Goal: Information Seeking & Learning: Learn about a topic

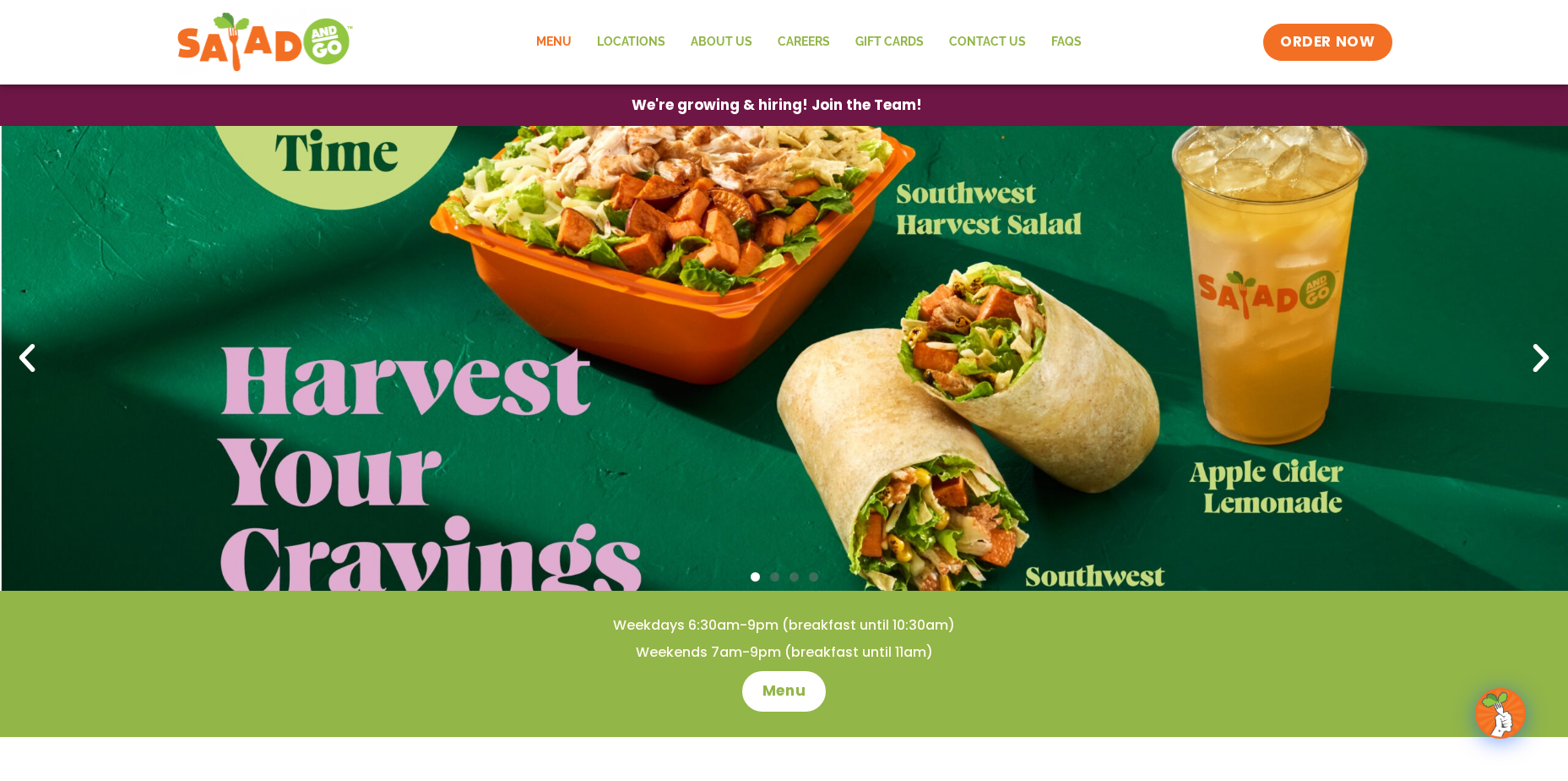
click at [565, 38] on link "Menu" at bounding box center [553, 42] width 61 height 38
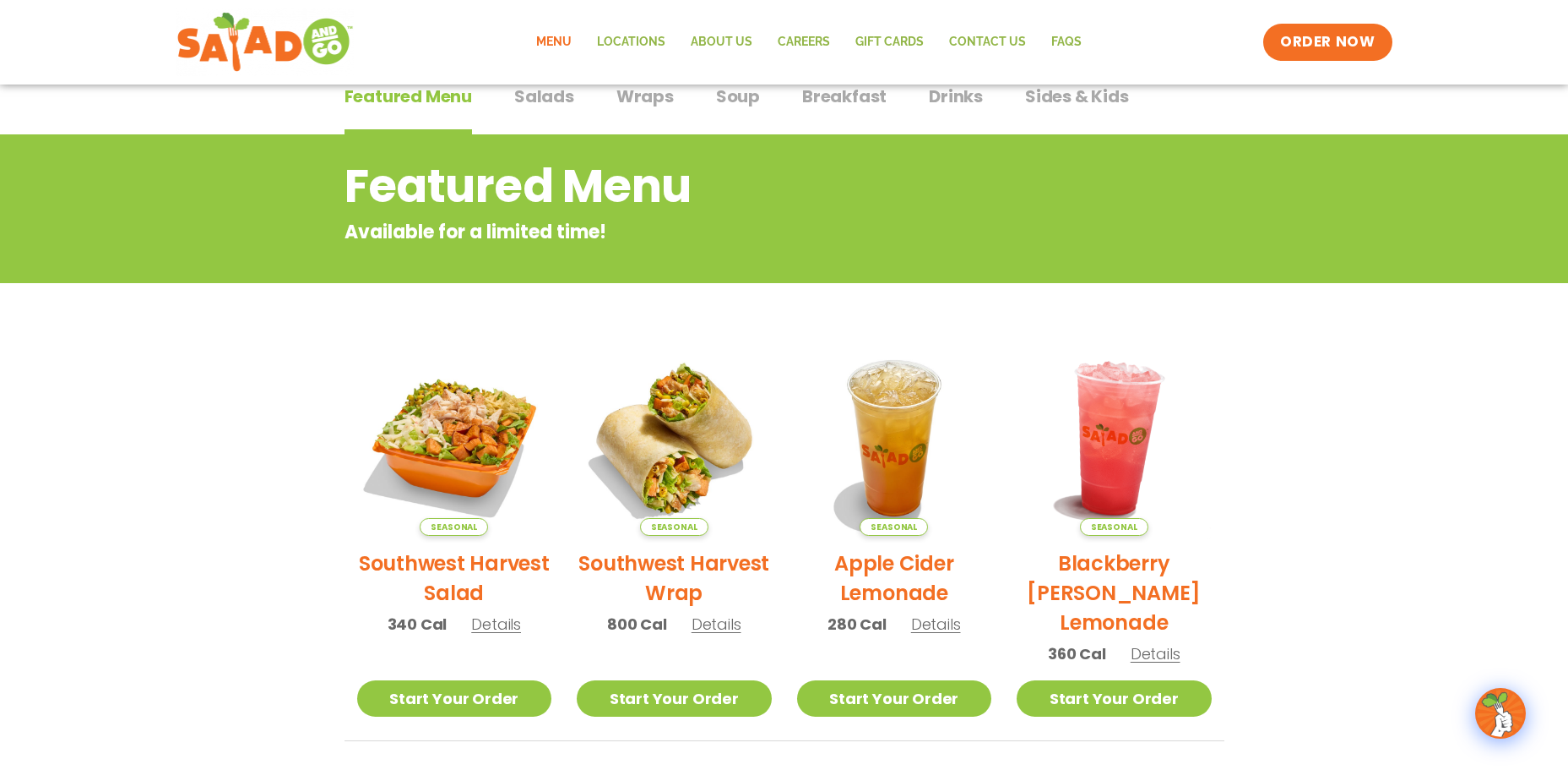
scroll to position [134, 0]
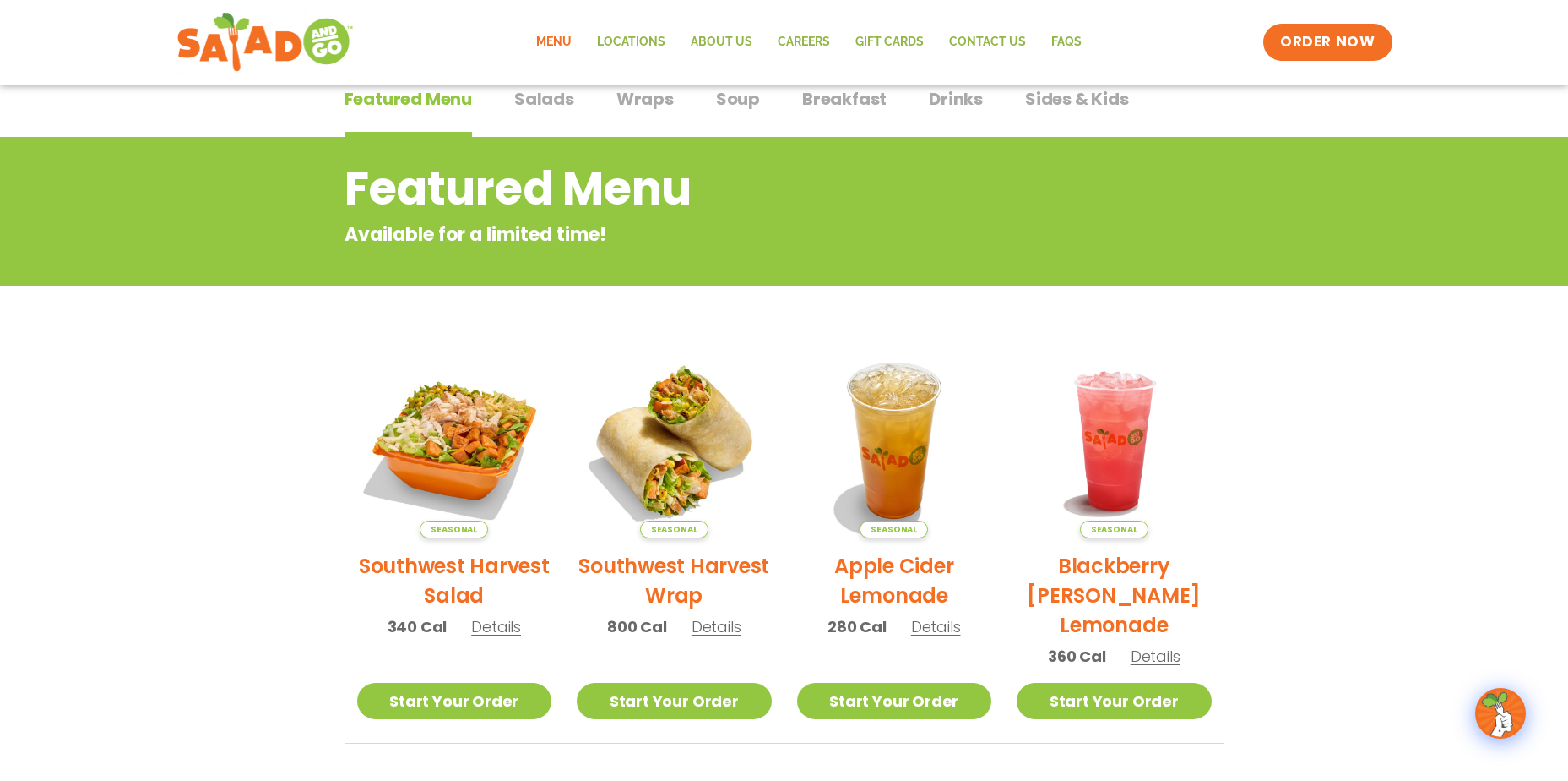
click at [553, 97] on span "Salads" at bounding box center [544, 99] width 60 height 26
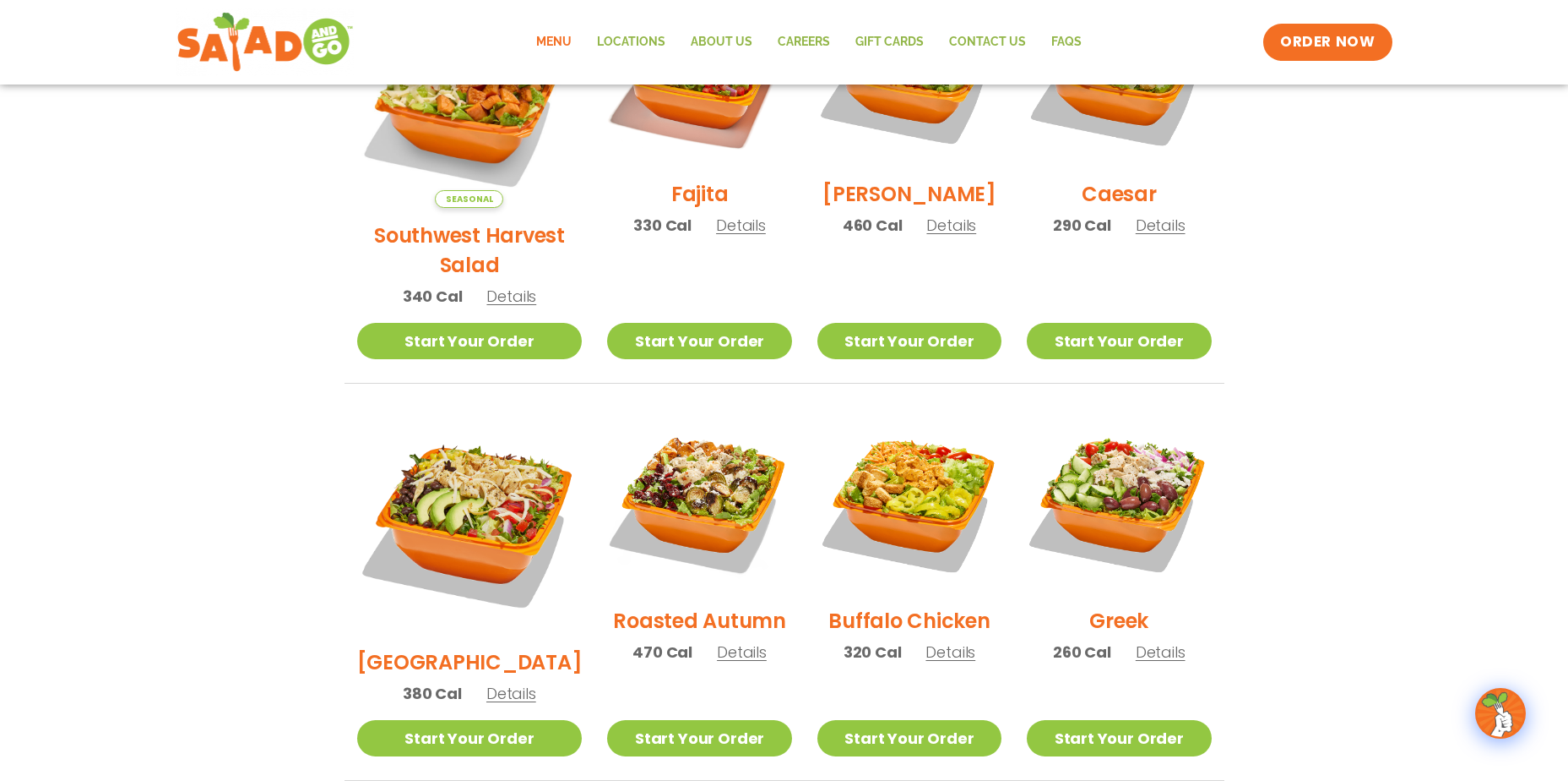
scroll to position [726, 0]
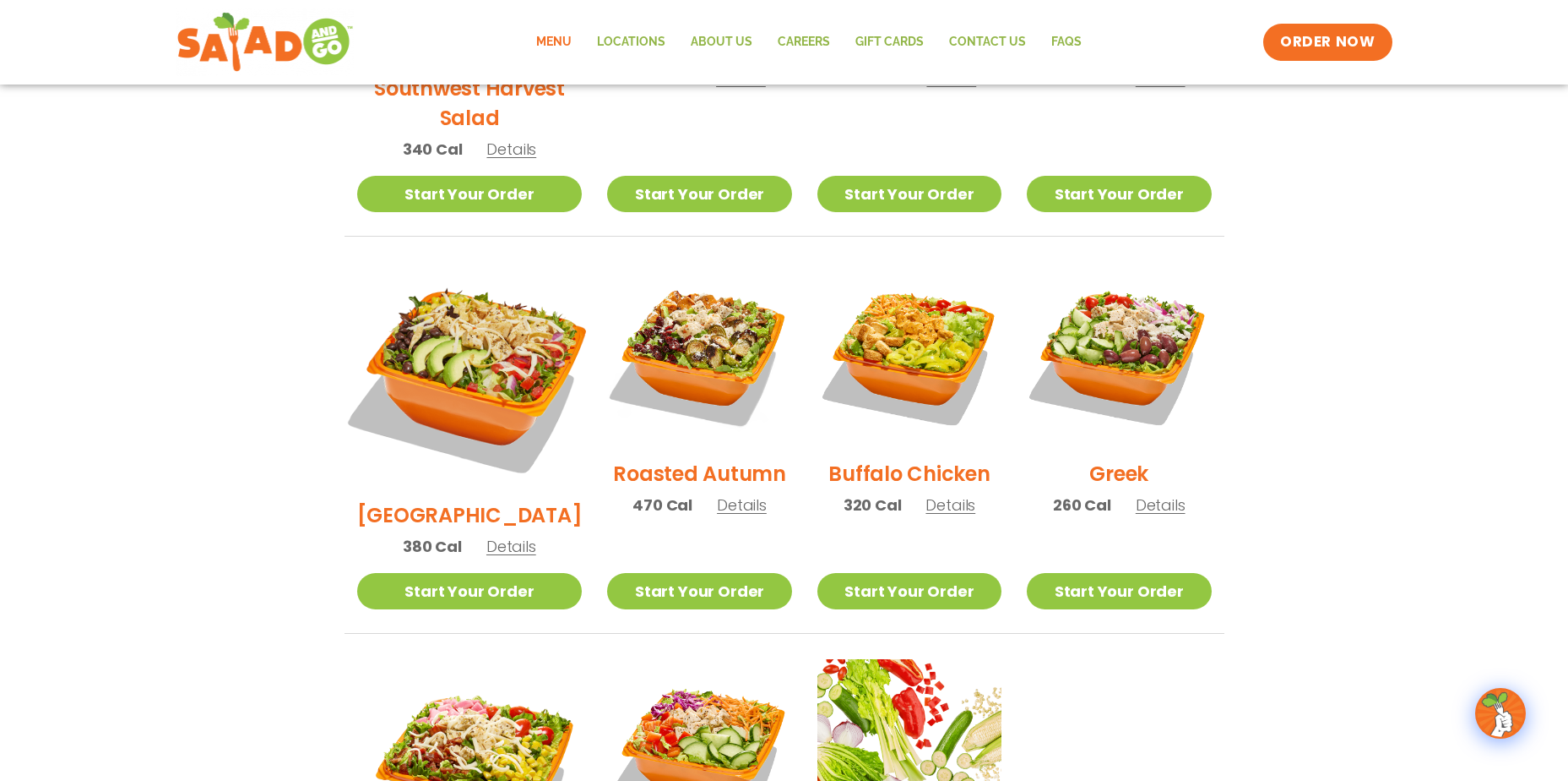
click at [455, 291] on img at bounding box center [470, 375] width 265 height 265
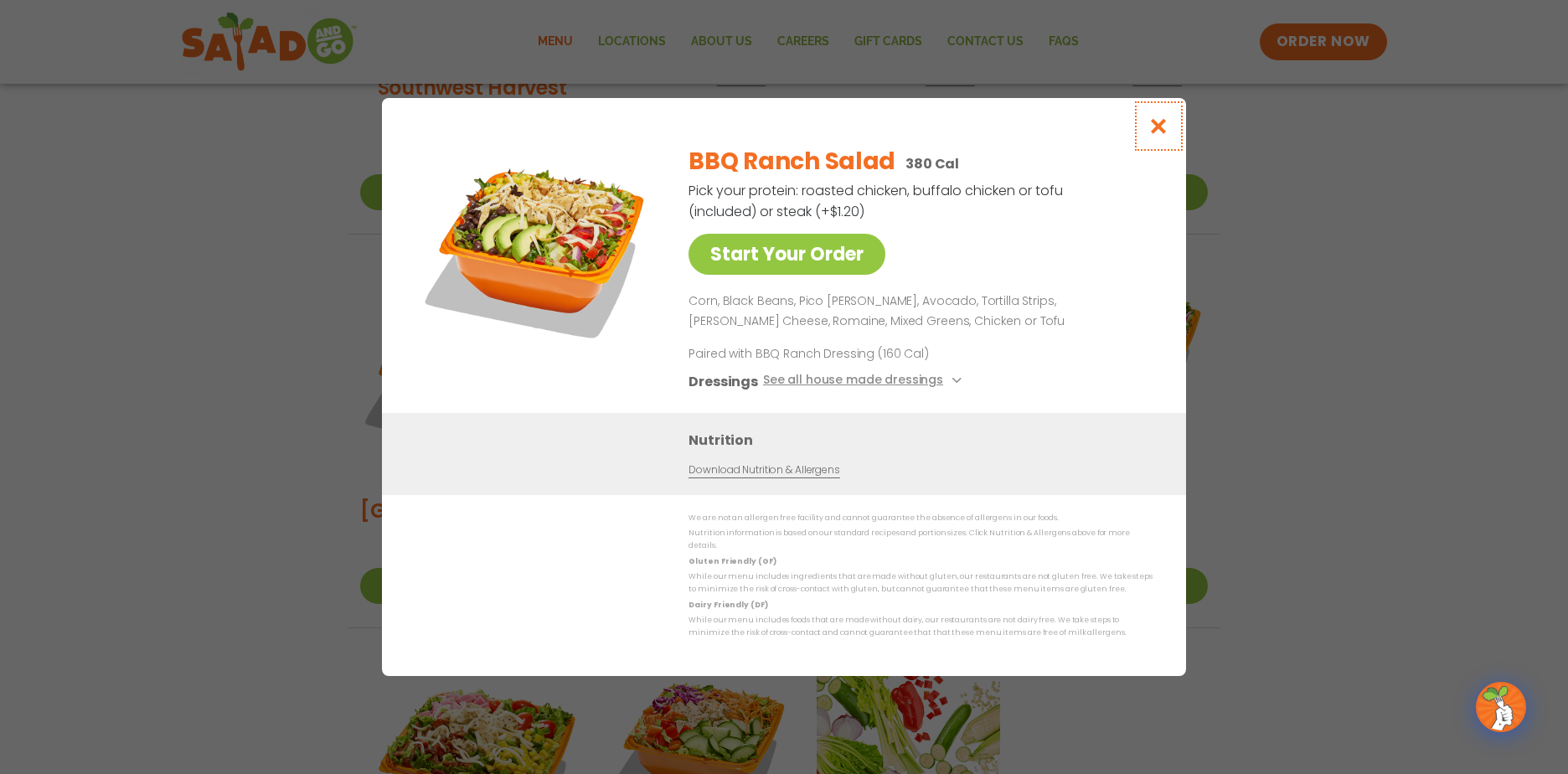
click at [1167, 128] on icon "Close modal" at bounding box center [1159, 125] width 21 height 18
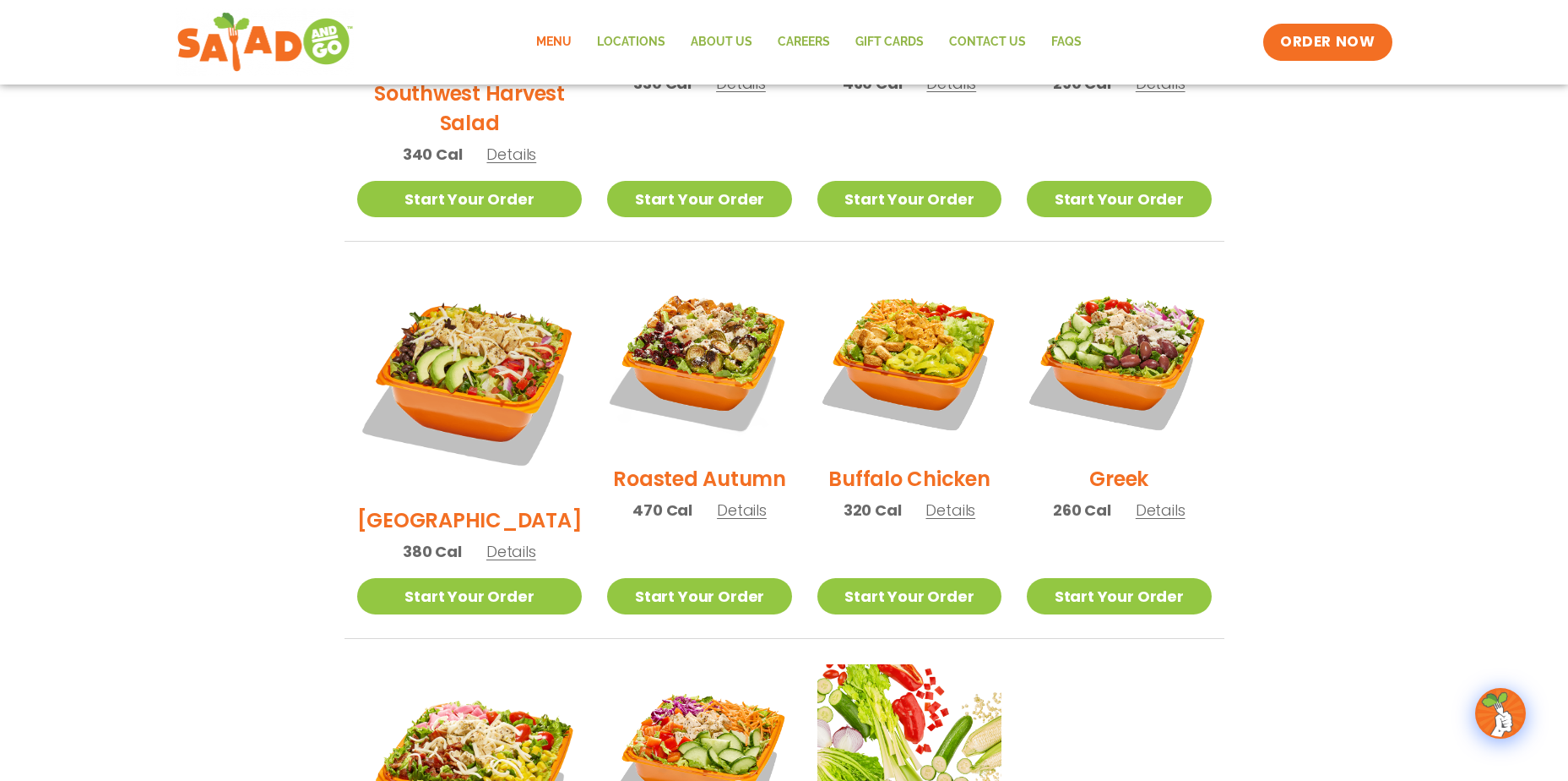
scroll to position [642, 0]
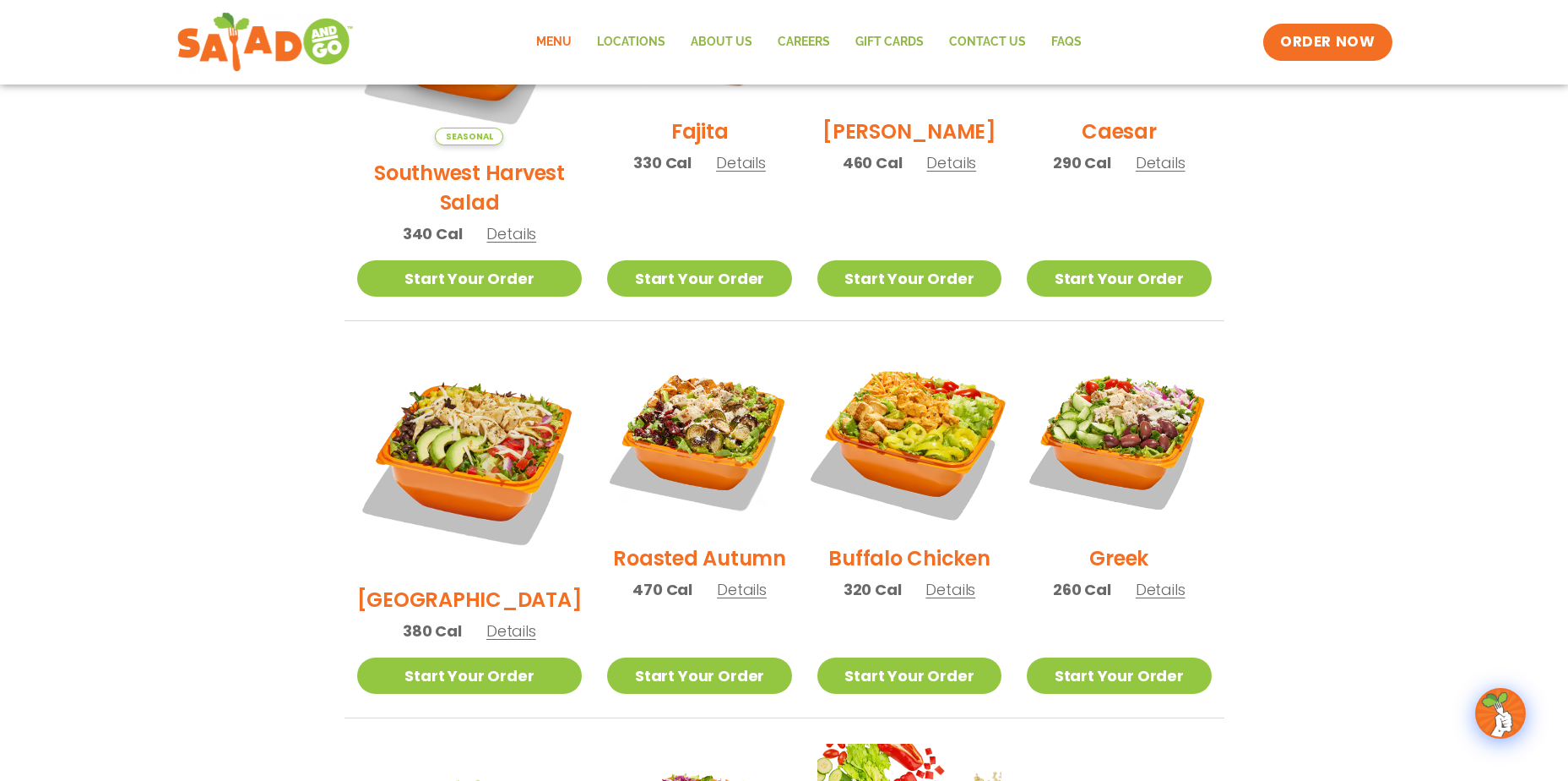
click at [930, 406] on img at bounding box center [910, 438] width 216 height 216
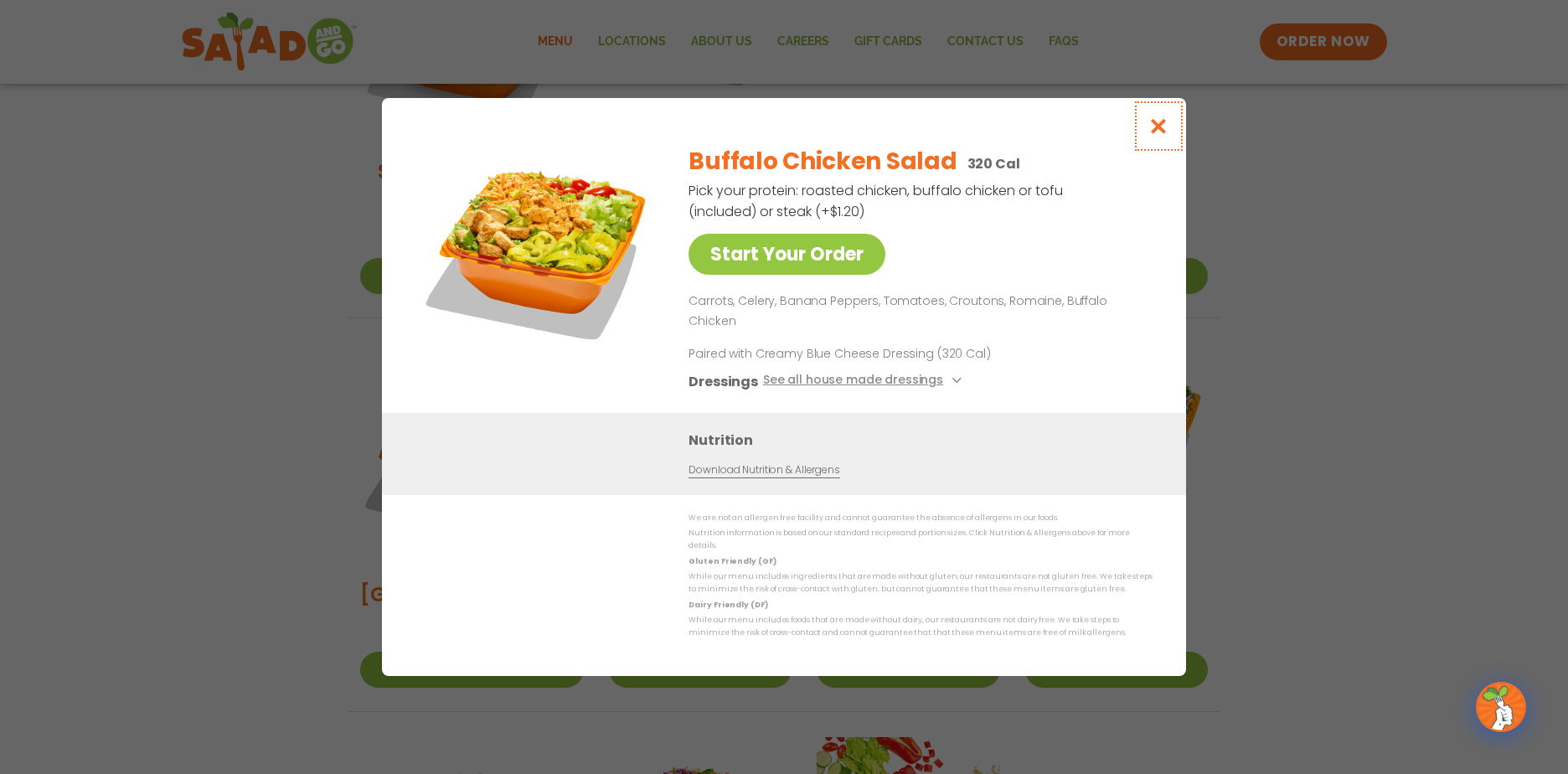
click at [1170, 139] on button "Close modal" at bounding box center [1159, 126] width 54 height 56
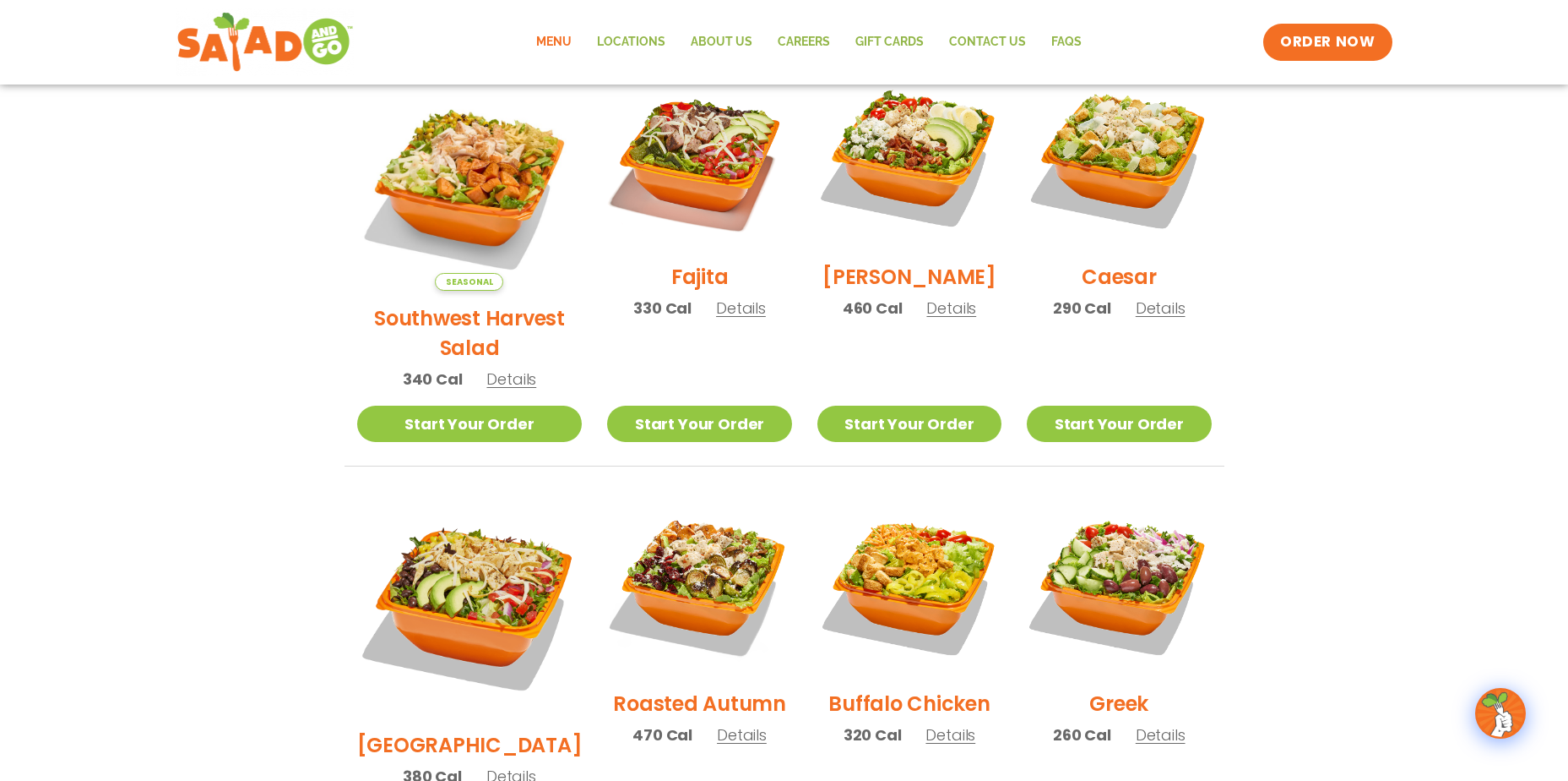
scroll to position [0, 0]
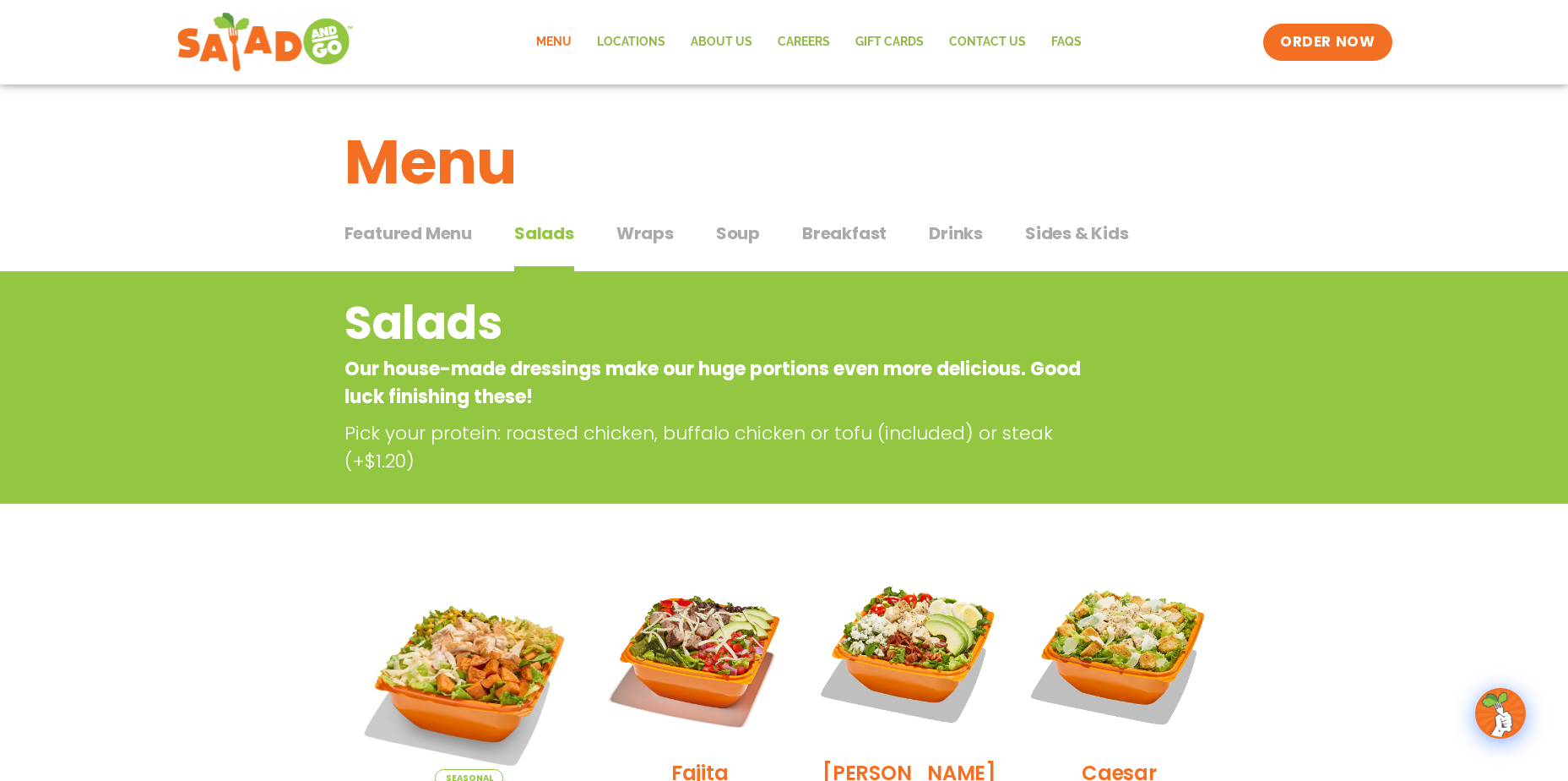
click at [652, 229] on span "Wraps" at bounding box center [645, 233] width 57 height 26
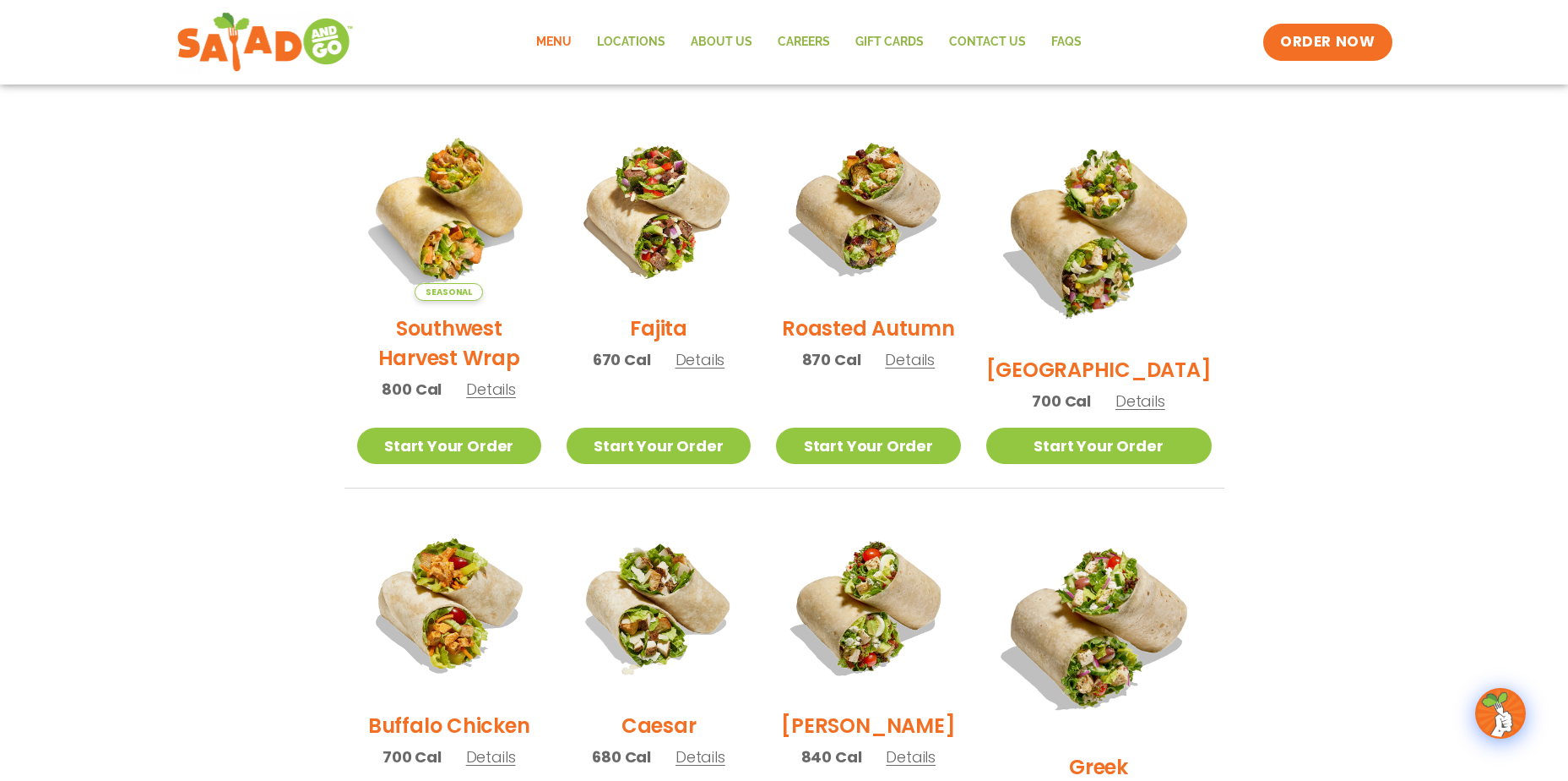
scroll to position [422, 0]
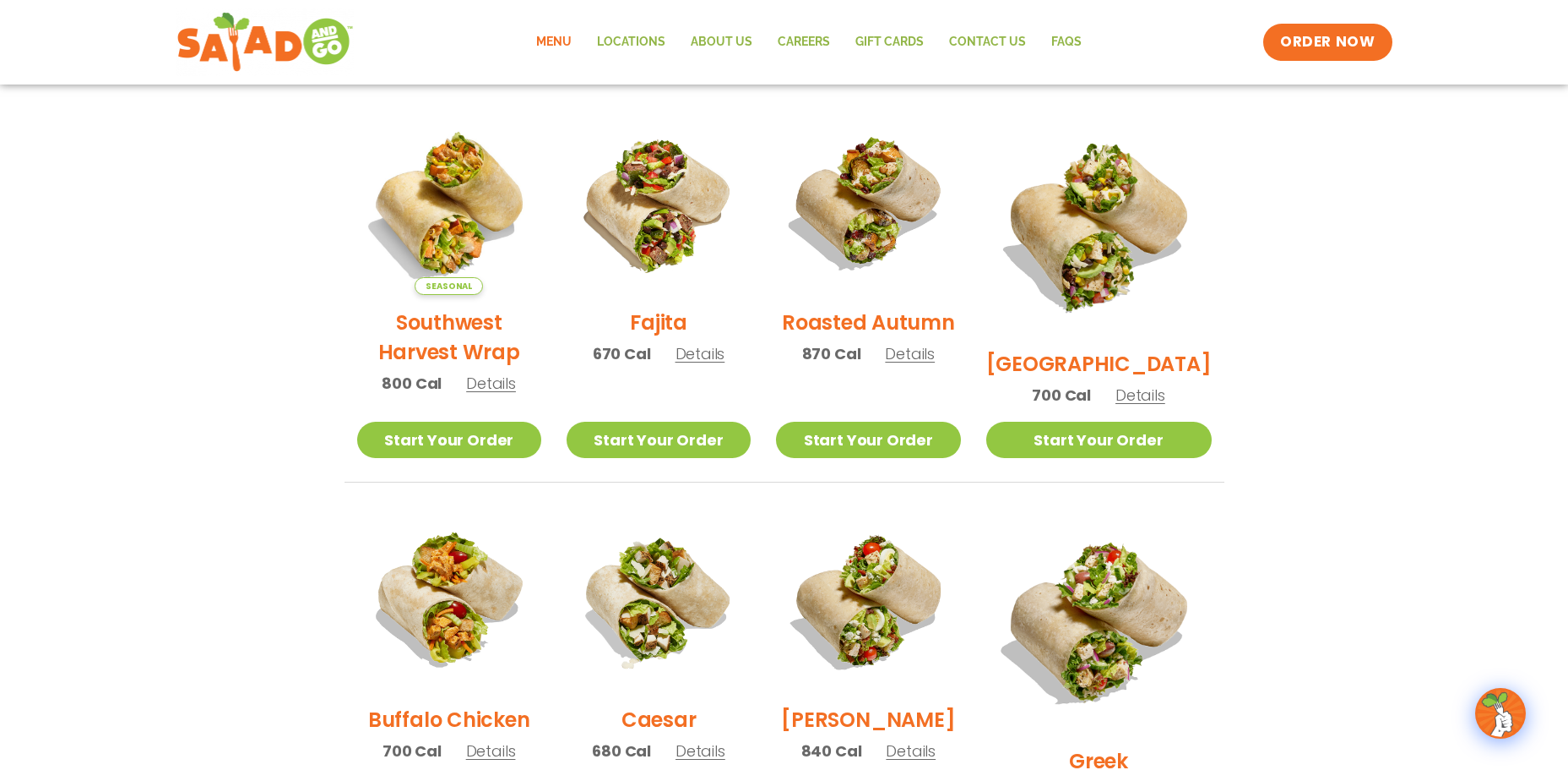
click at [679, 326] on h2 "Fajita" at bounding box center [658, 322] width 57 height 30
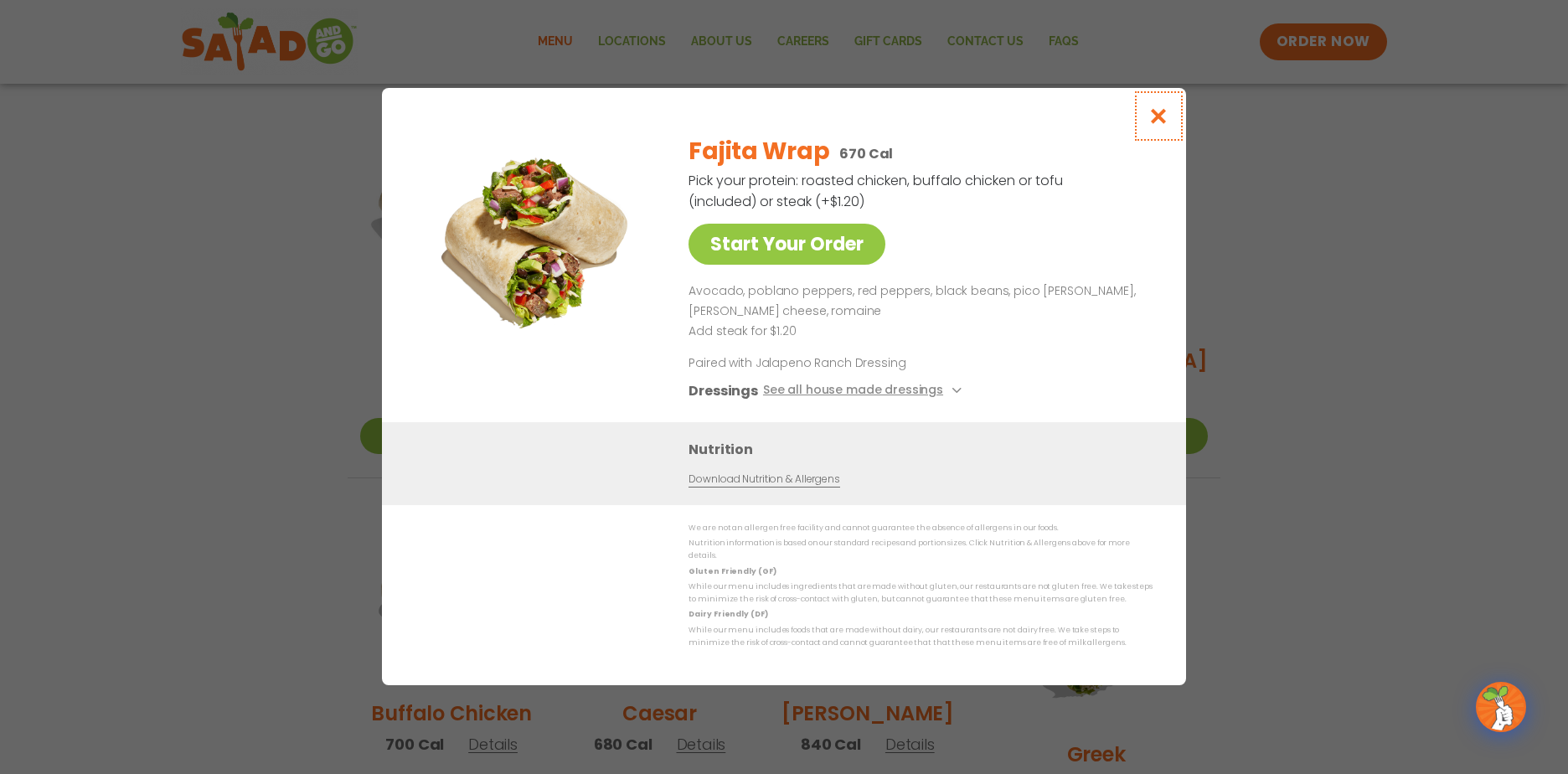
click at [1153, 113] on icon "Close modal" at bounding box center [1159, 116] width 21 height 18
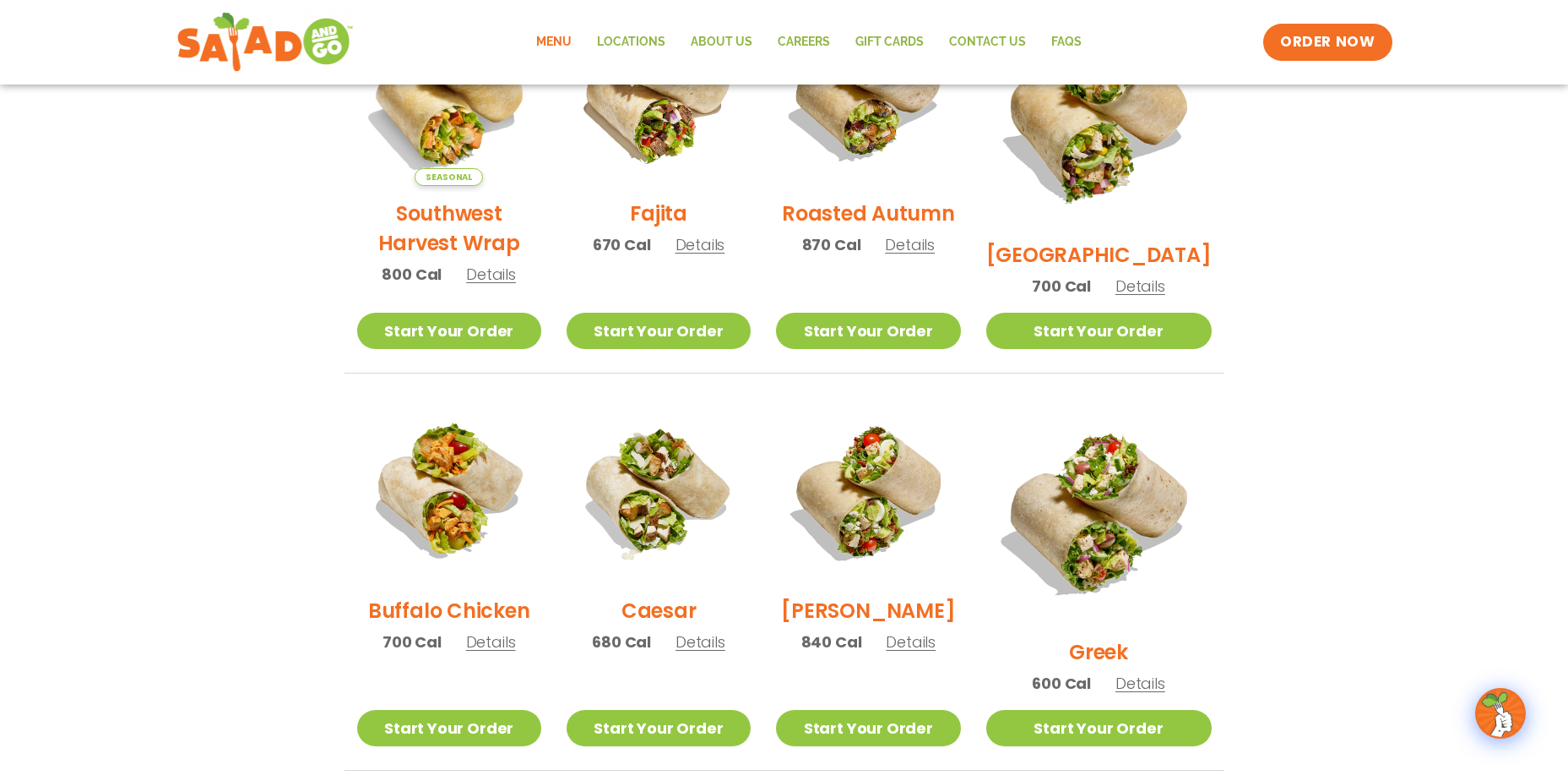
scroll to position [85, 0]
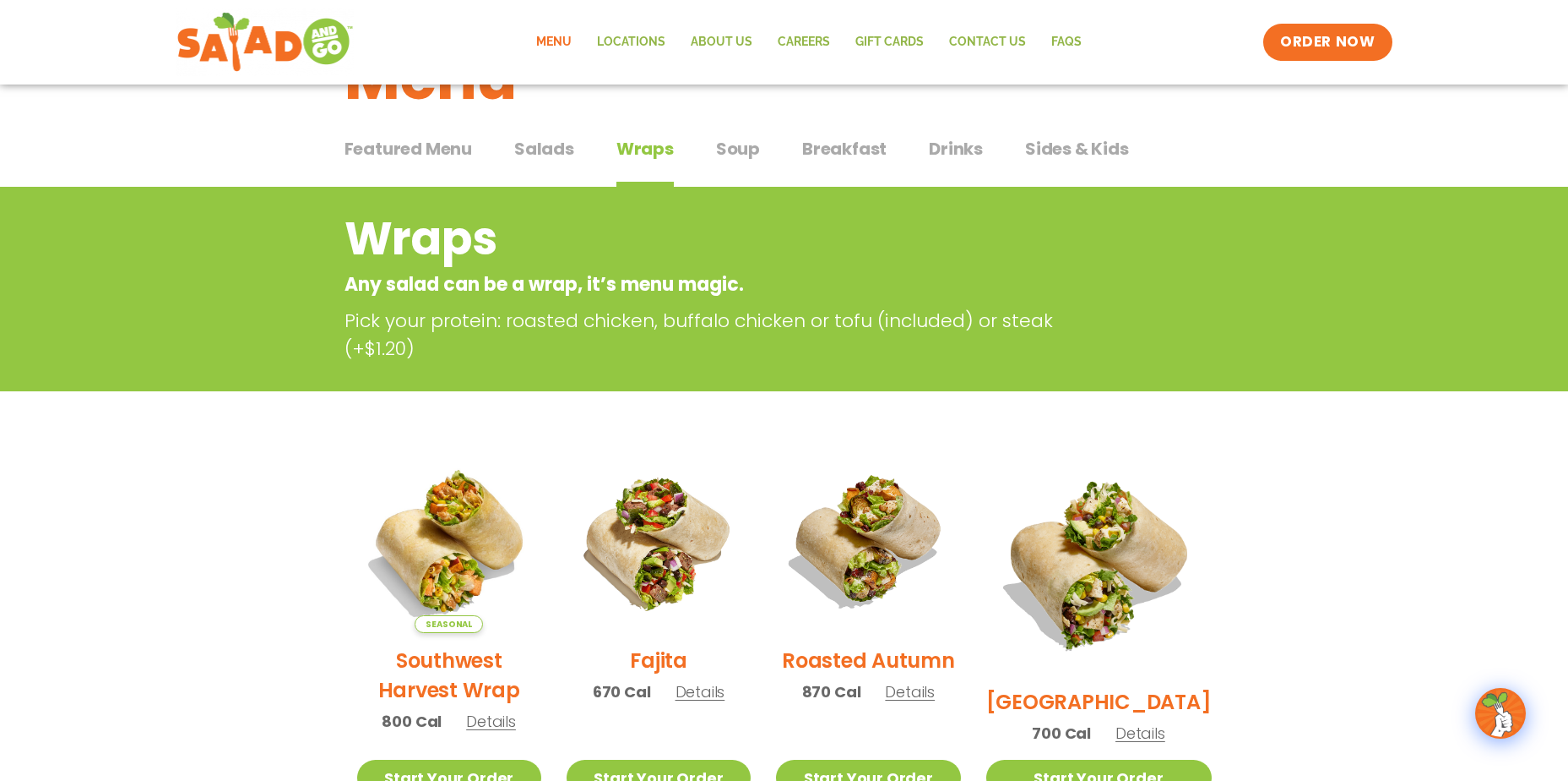
drag, startPoint x: 540, startPoint y: 144, endPoint x: 550, endPoint y: 142, distance: 10.2
click at [540, 144] on span "Salads" at bounding box center [544, 149] width 60 height 26
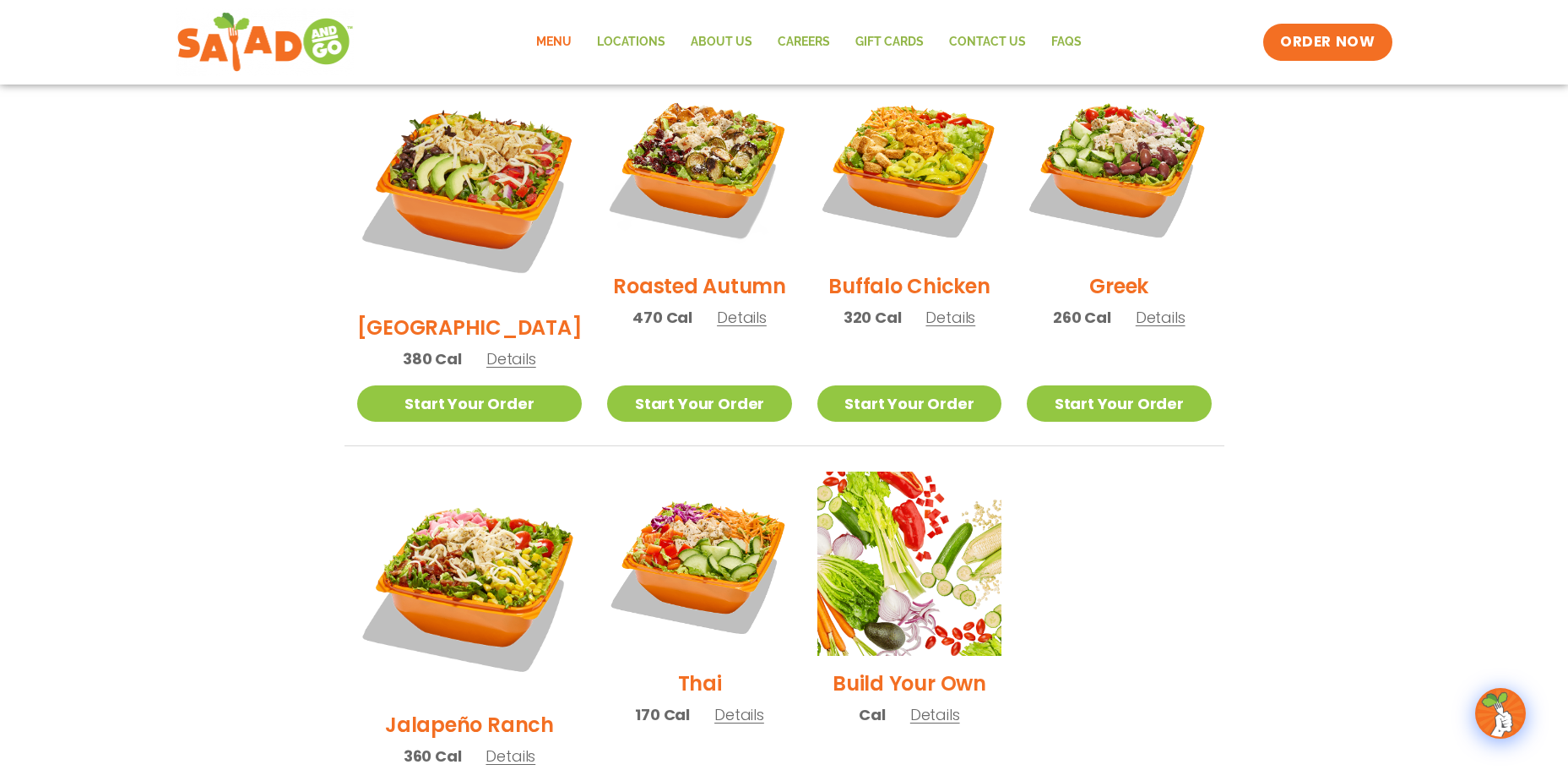
scroll to position [760, 0]
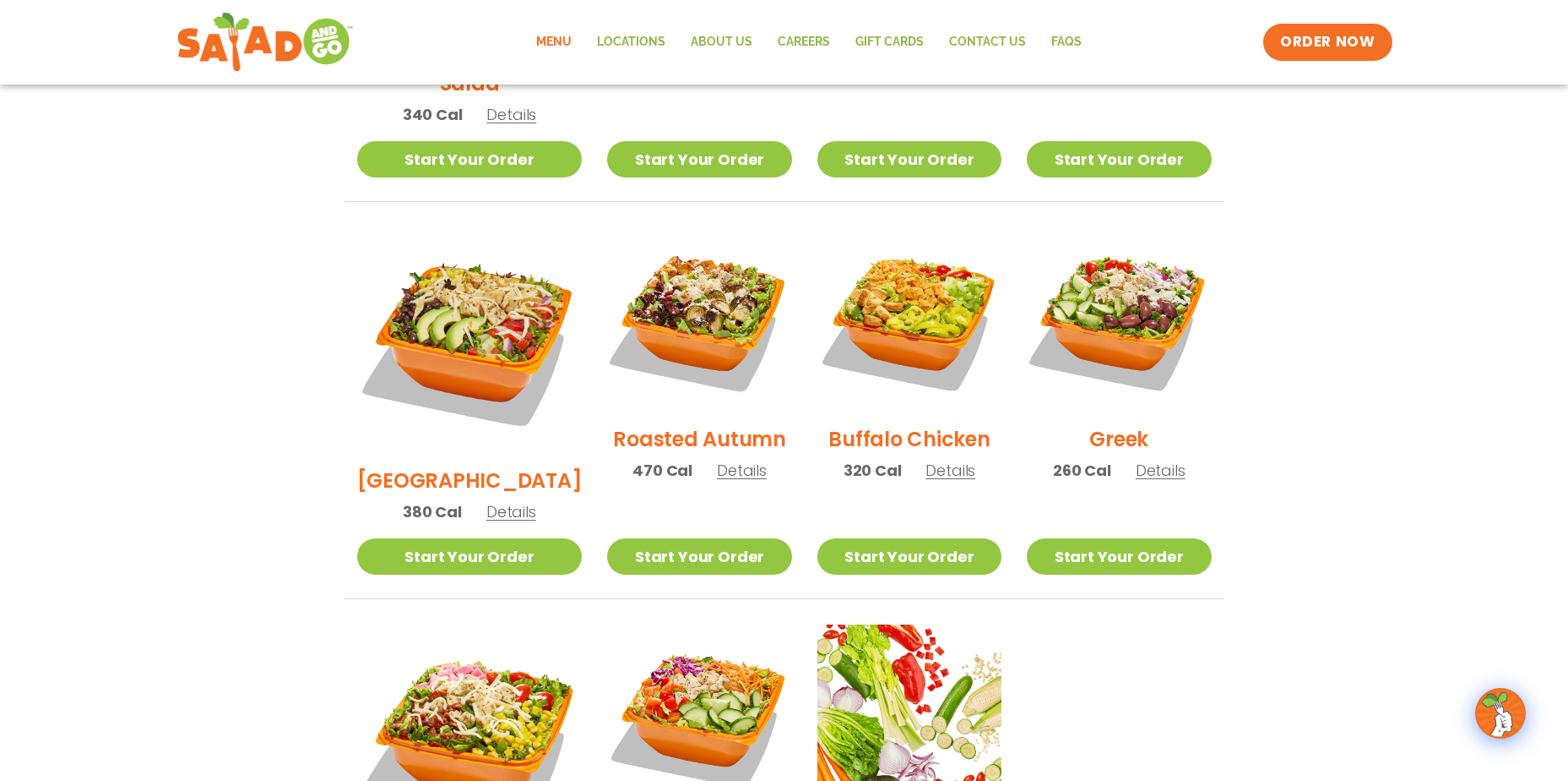
click at [1110, 252] on img at bounding box center [1120, 320] width 184 height 185
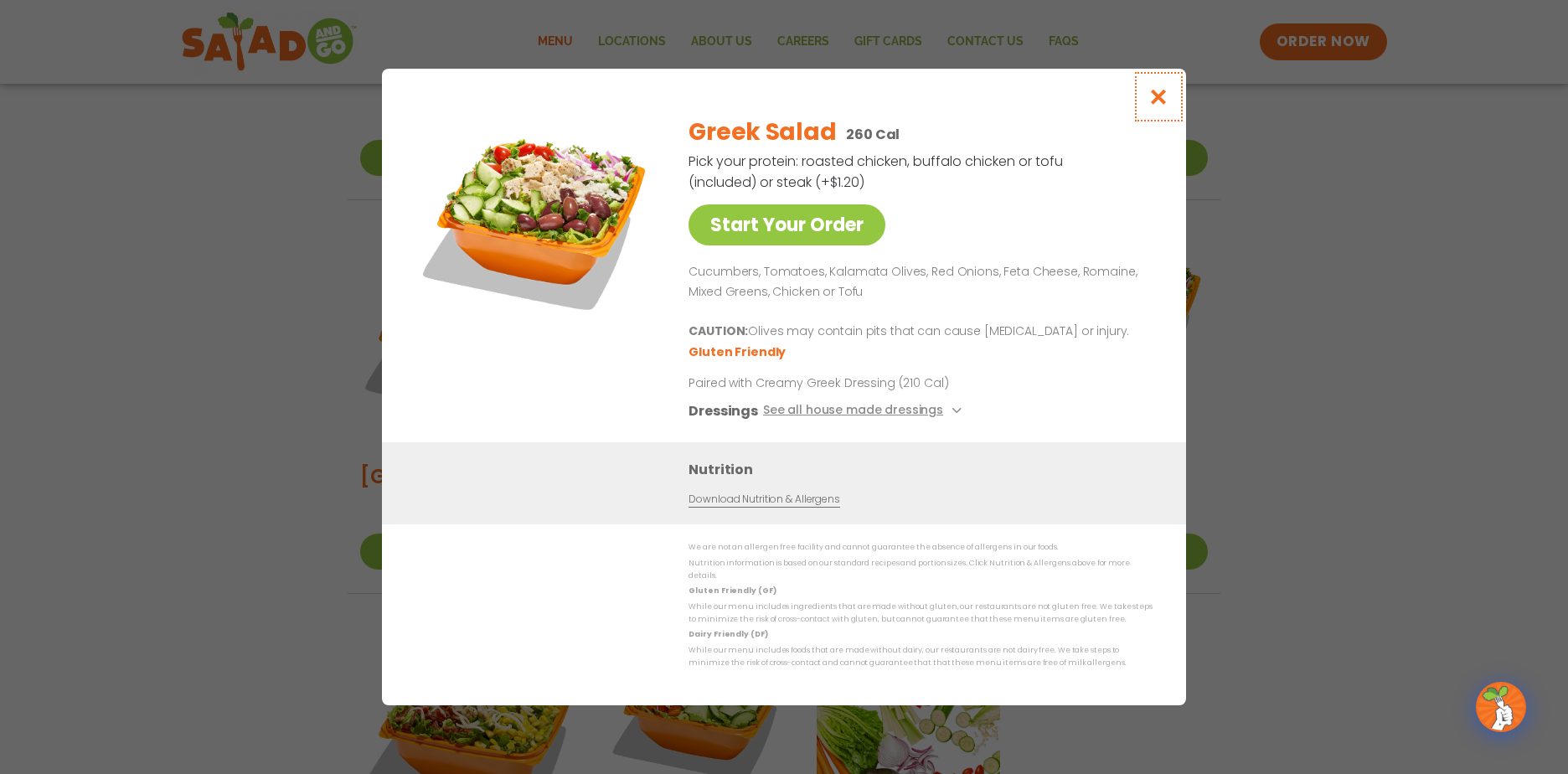
click at [1161, 101] on icon "Close modal" at bounding box center [1159, 97] width 21 height 18
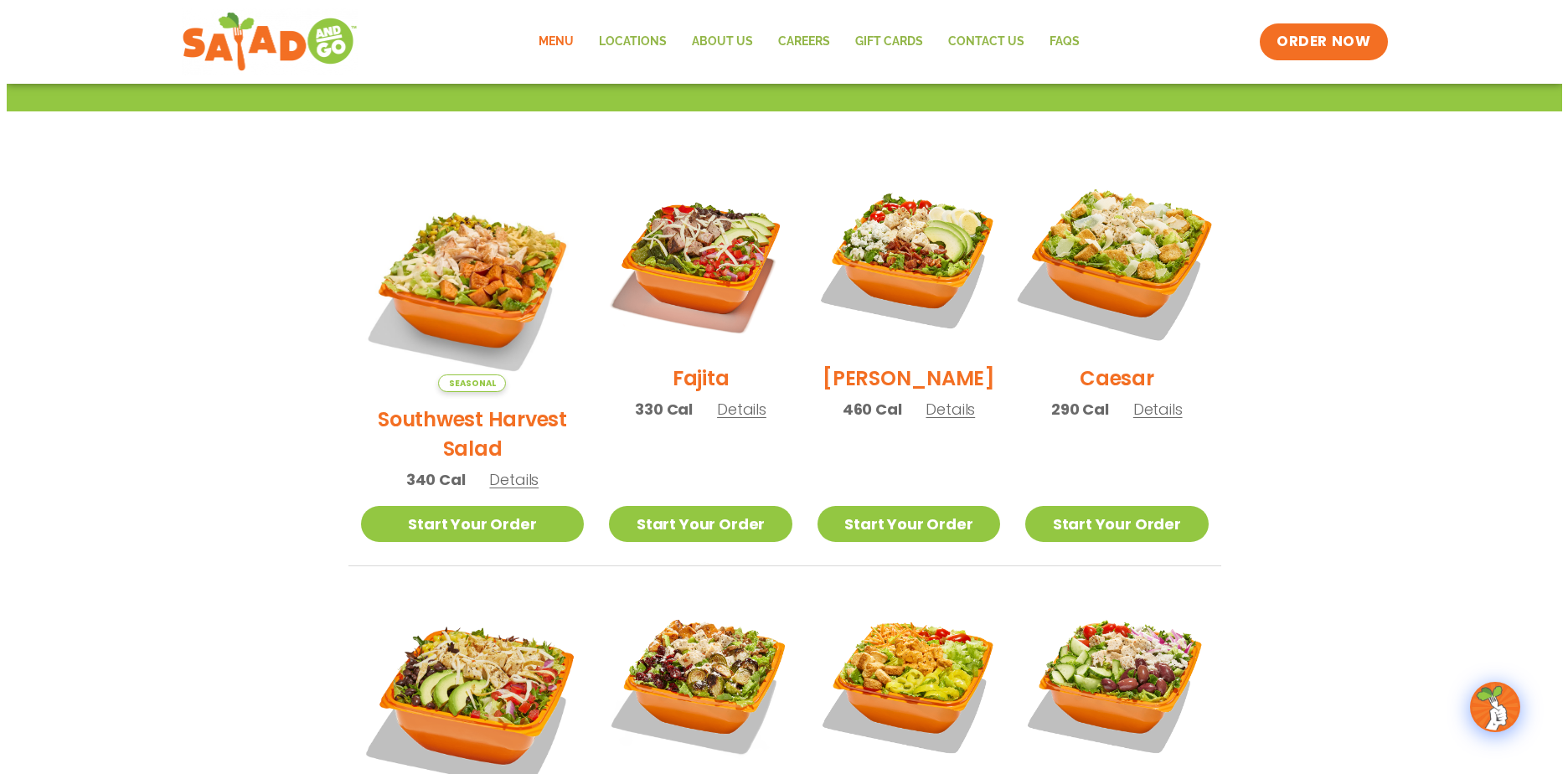
scroll to position [252, 0]
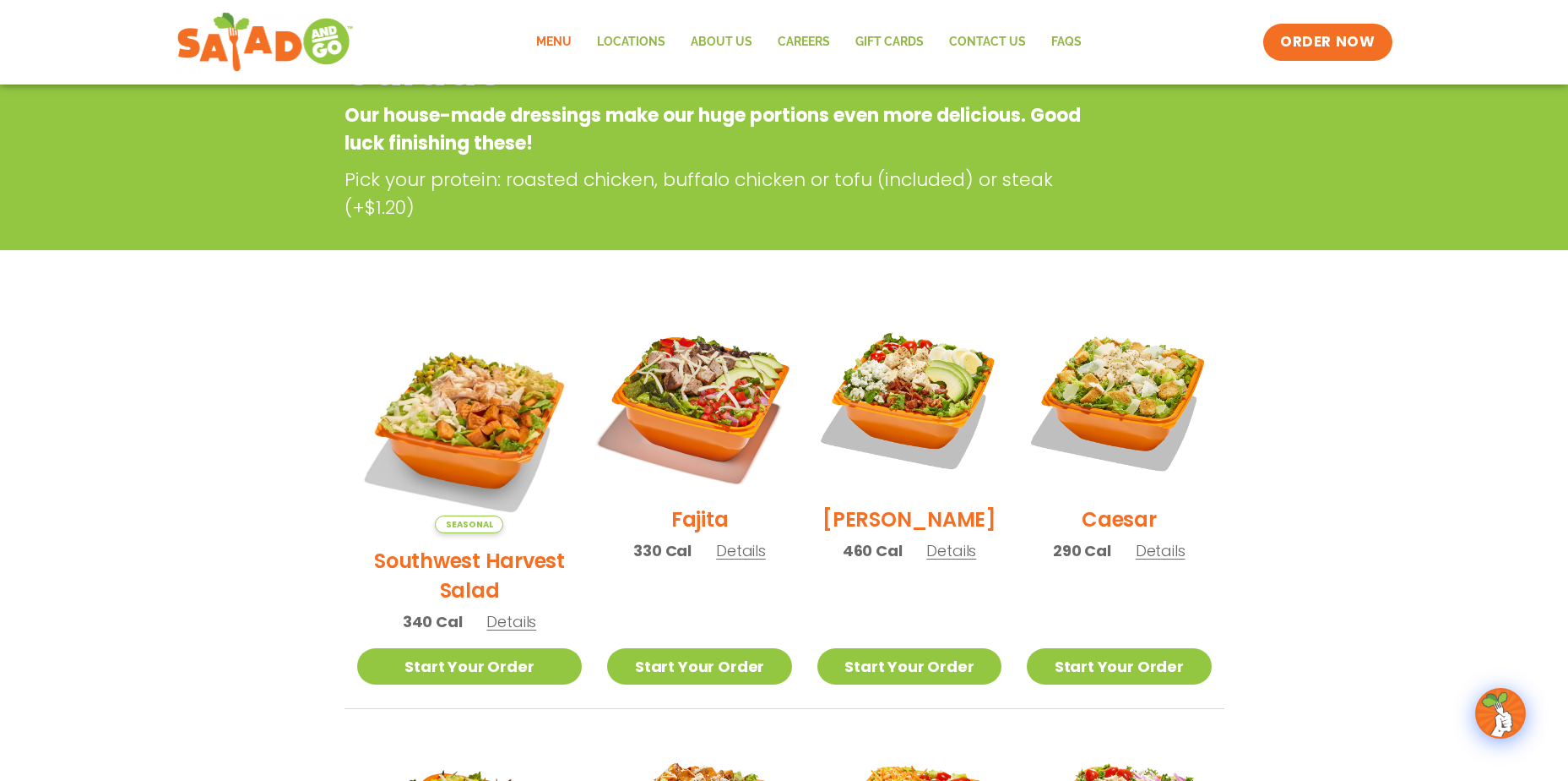
click at [670, 351] on img at bounding box center [699, 399] width 216 height 216
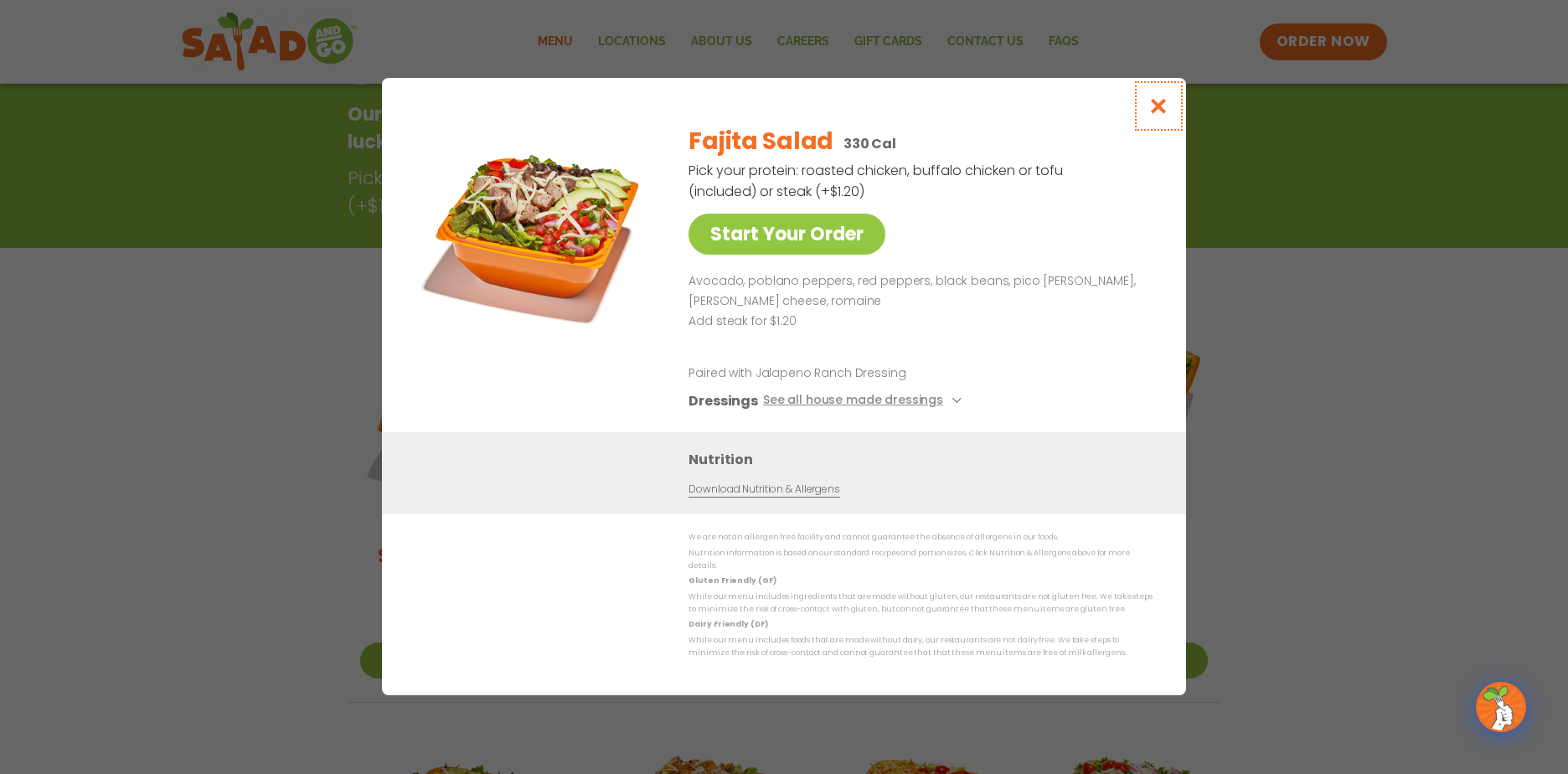
click at [1162, 114] on icon "Close modal" at bounding box center [1159, 106] width 21 height 18
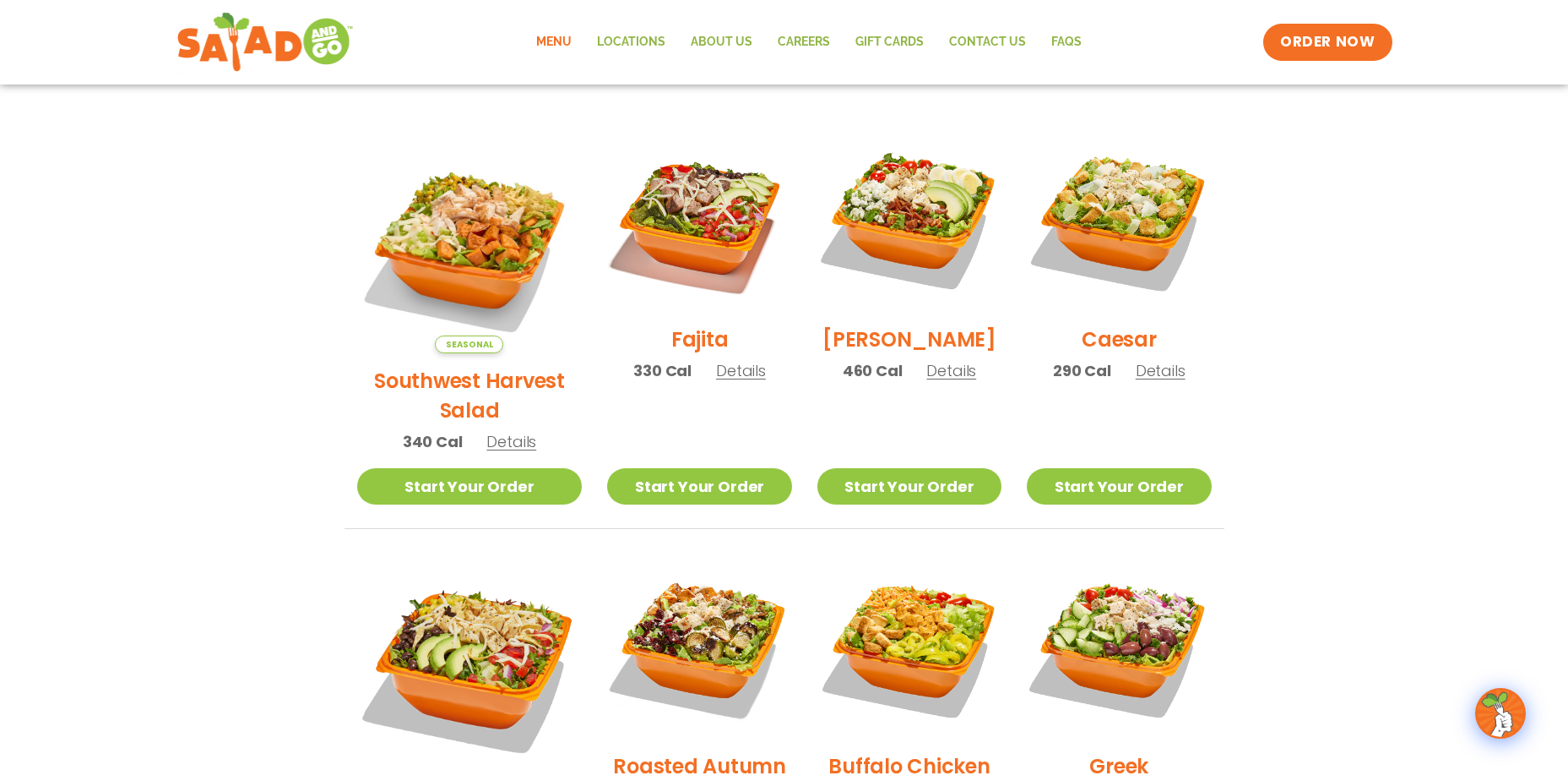
scroll to position [440, 0]
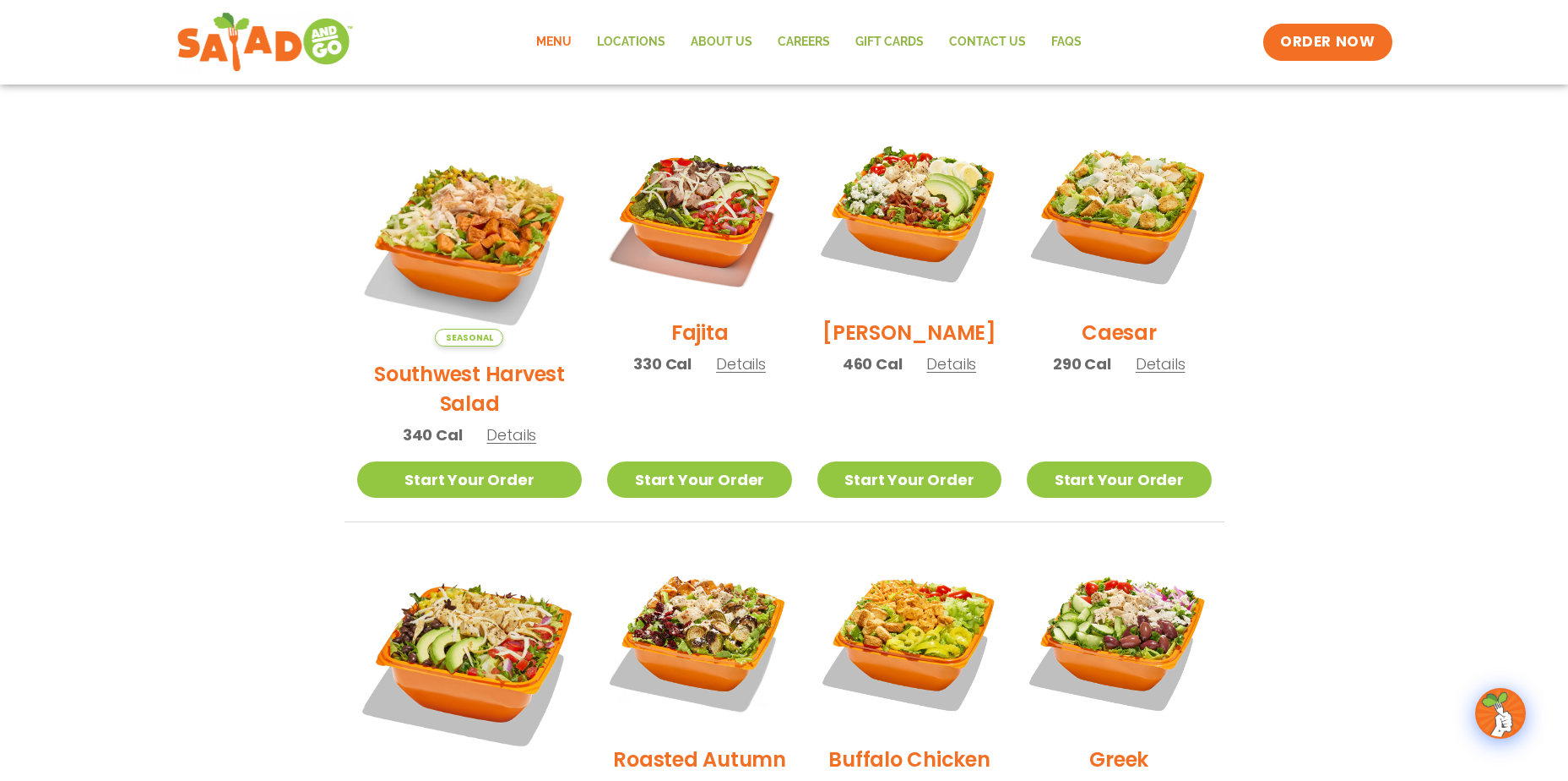
click at [942, 362] on p "460 Cal Details" at bounding box center [910, 363] width 134 height 23
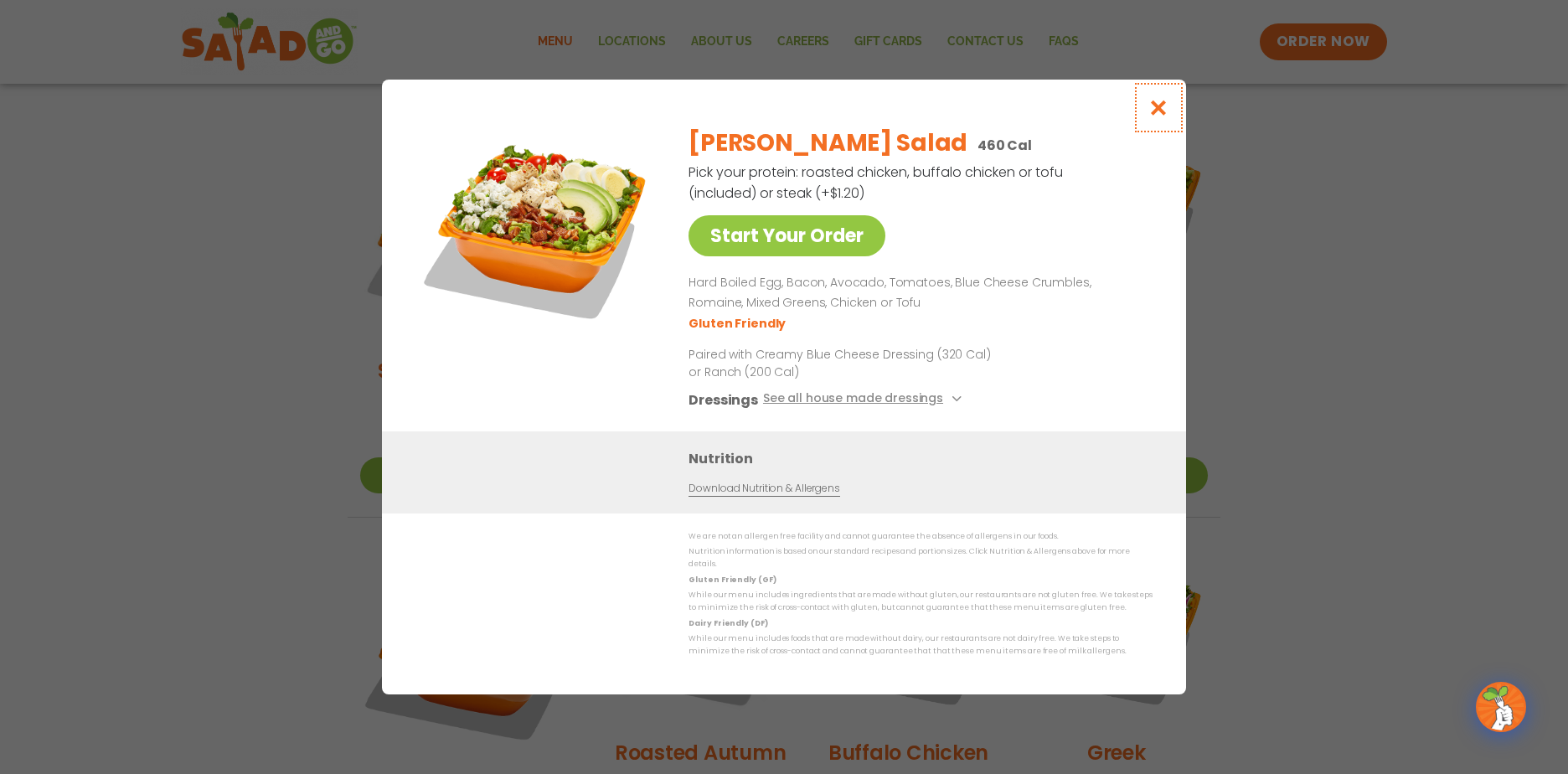
click at [1161, 111] on icon "Close modal" at bounding box center [1159, 108] width 21 height 18
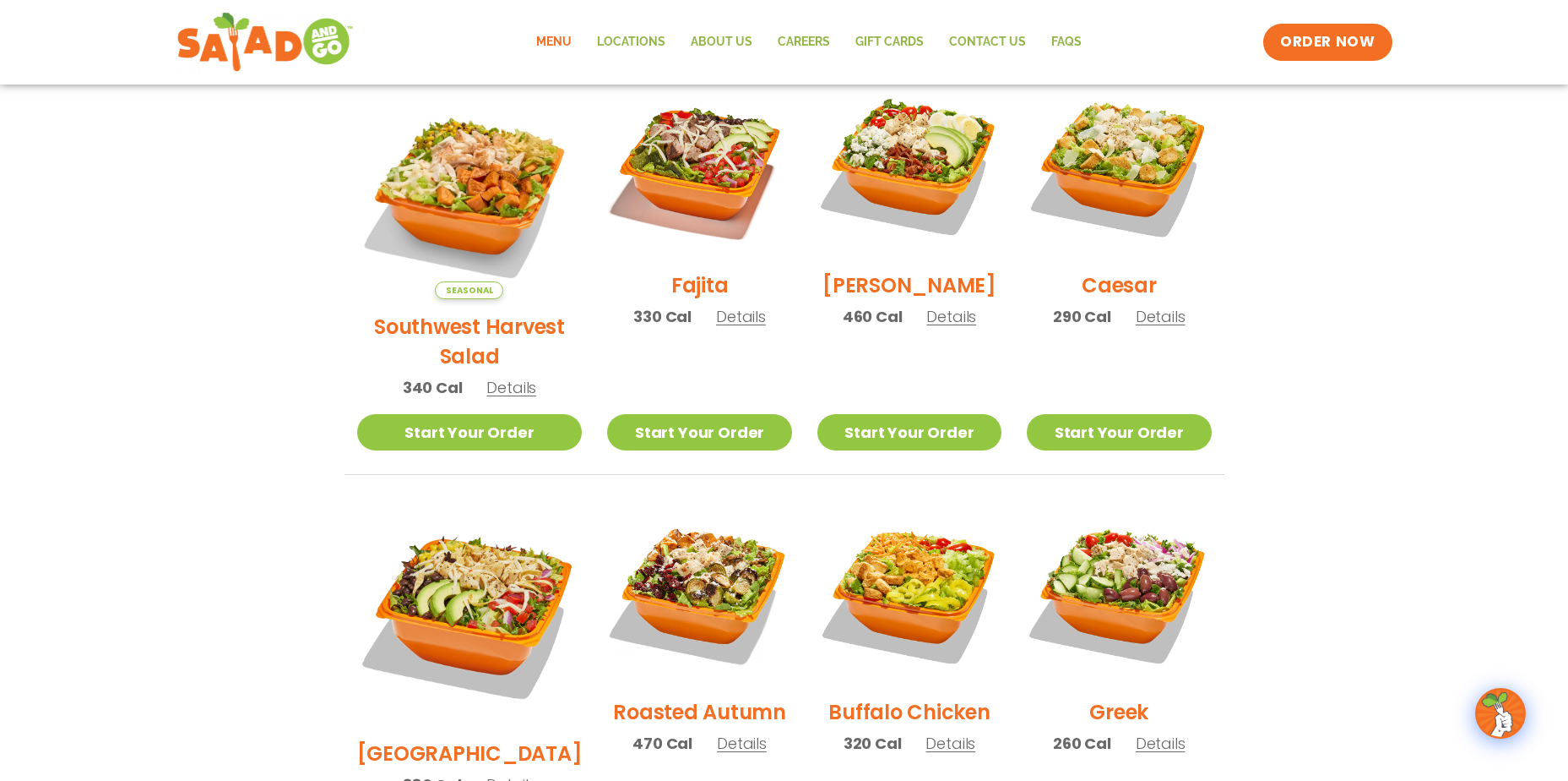
scroll to position [525, 0]
